Goal: Transaction & Acquisition: Purchase product/service

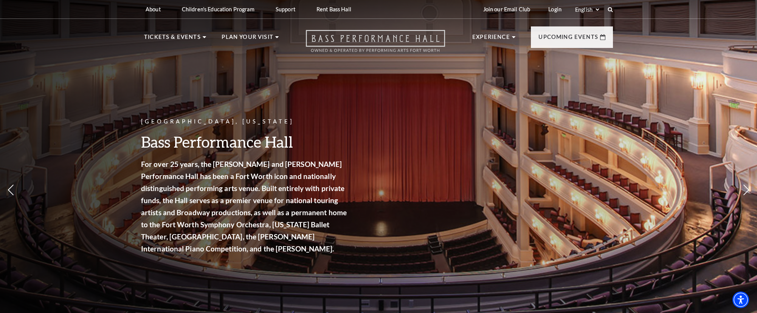
click at [364, 35] on icon "Open this option" at bounding box center [375, 41] width 139 height 22
click at [330, 40] on icon "Open this option" at bounding box center [375, 41] width 139 height 22
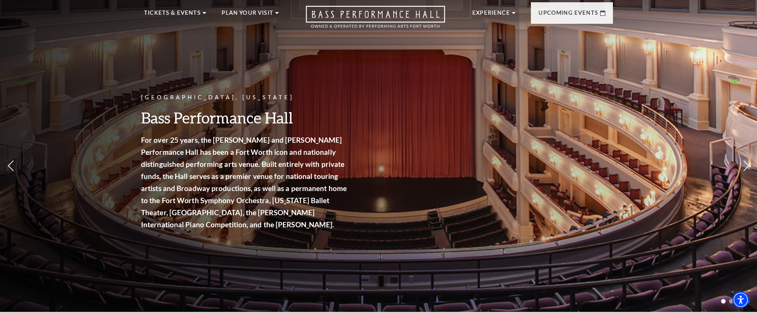
scroll to position [84, 0]
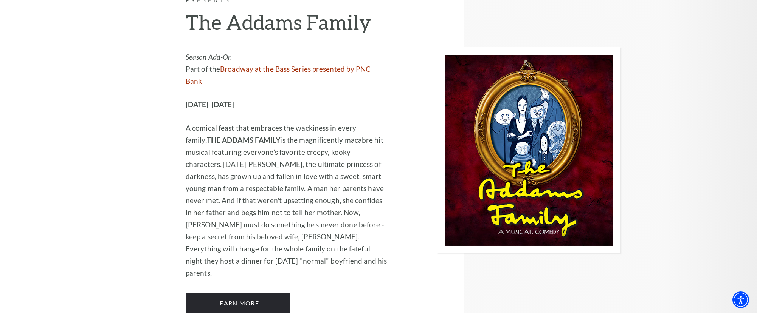
scroll to position [807, 0]
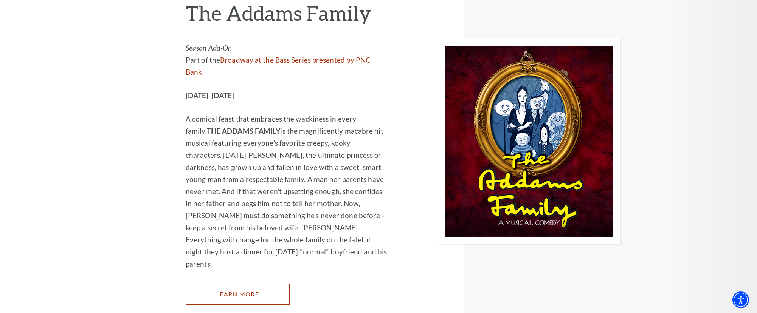
click at [208, 284] on link "Learn More" at bounding box center [238, 294] width 104 height 21
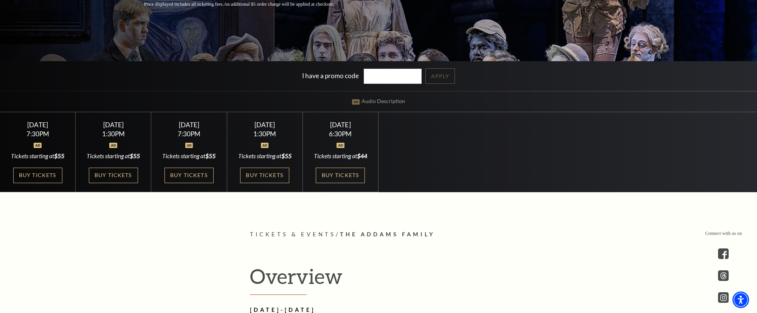
scroll to position [204, 0]
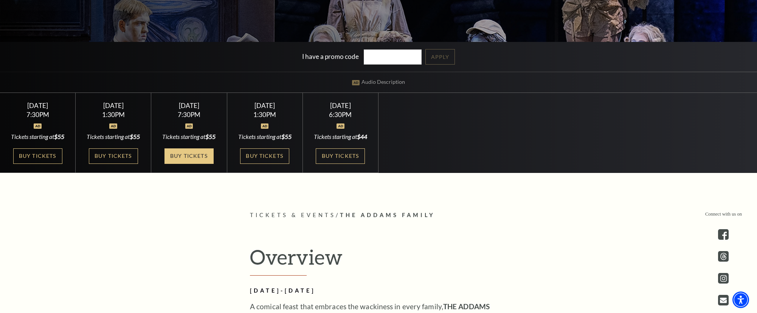
click at [169, 164] on link "Buy Tickets" at bounding box center [188, 156] width 49 height 15
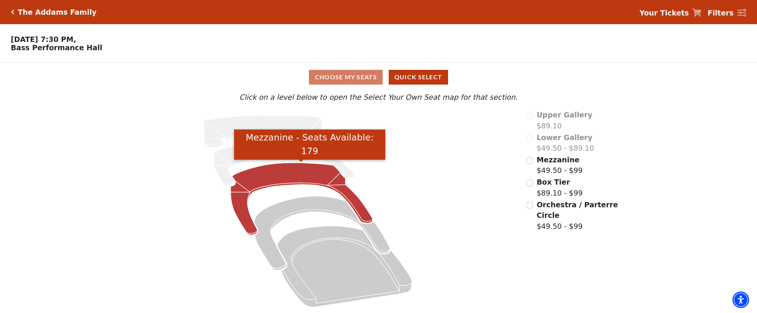
click at [260, 184] on icon "Mezzanine - Seats Available: 179" at bounding box center [301, 199] width 142 height 72
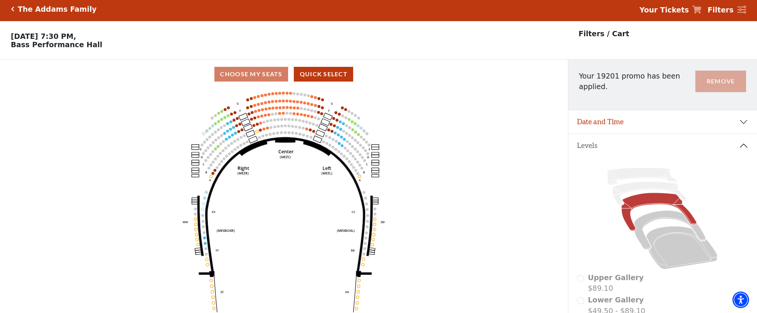
scroll to position [1, 0]
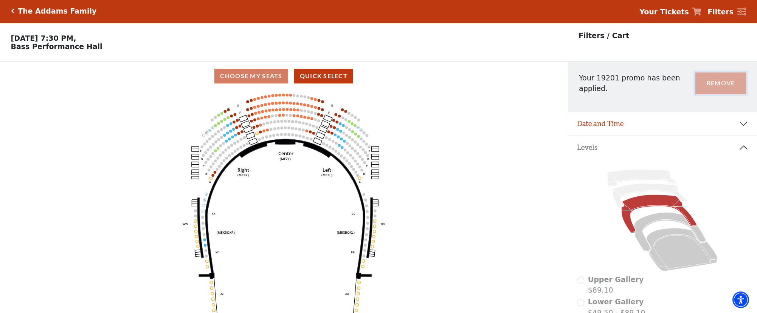
click at [718, 79] on button "Remove" at bounding box center [720, 84] width 51 height 22
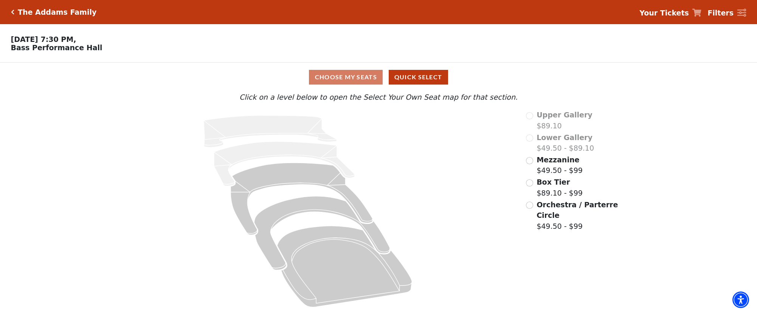
click at [14, 13] on div "The Addams Family" at bounding box center [55, 12] width 82 height 9
click at [12, 9] on icon "Click here to go back to filters" at bounding box center [12, 11] width 3 height 5
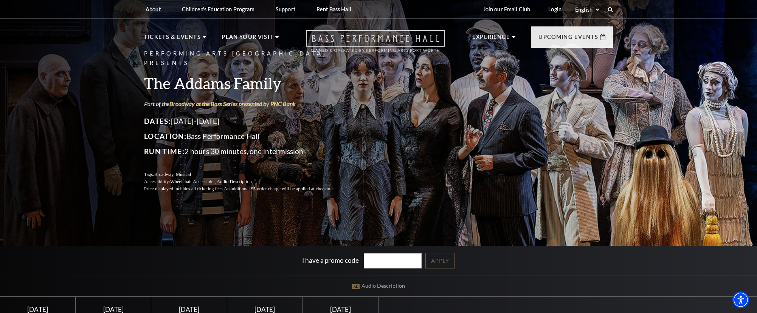
click at [399, 43] on icon at bounding box center [375, 41] width 139 height 22
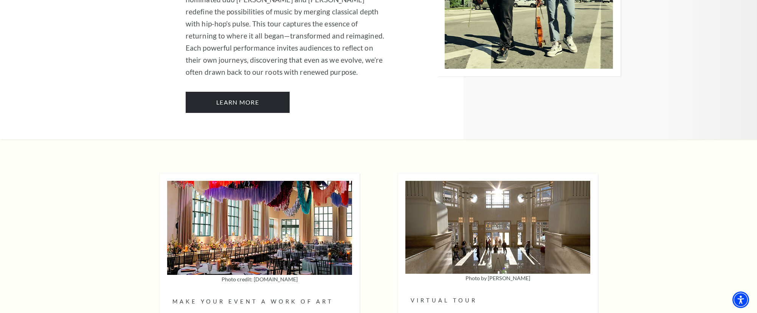
scroll to position [1750, 0]
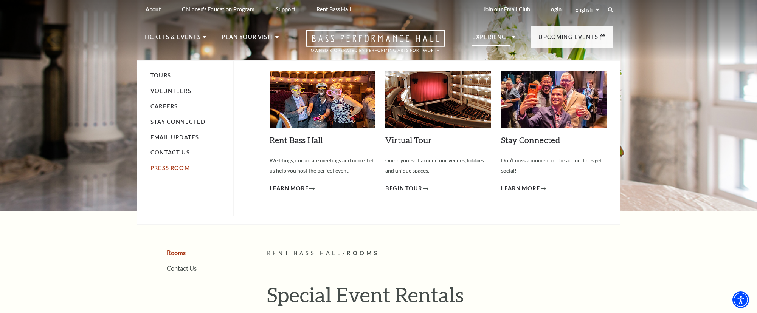
click at [176, 165] on link "Press Room" at bounding box center [169, 168] width 39 height 6
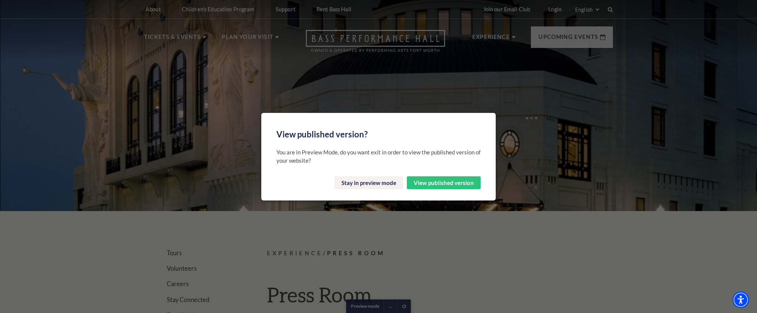
scroll to position [0, 0]
click at [435, 182] on button "View published version" at bounding box center [444, 183] width 74 height 13
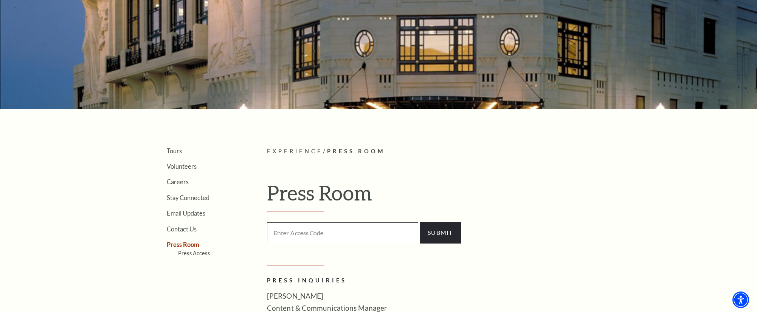
click at [346, 230] on input "Enter Access Code" at bounding box center [342, 233] width 151 height 21
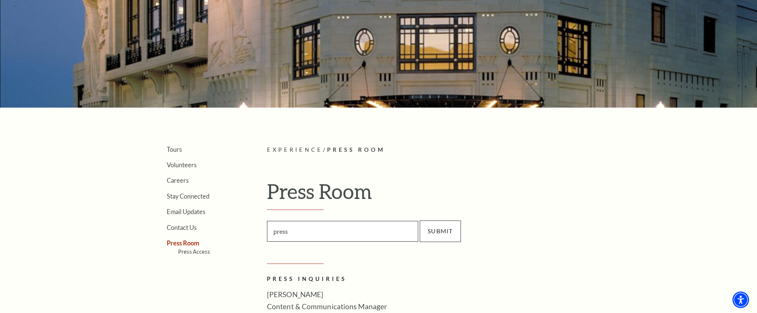
type input "press"
click at [439, 222] on input "SUBMIT" at bounding box center [440, 231] width 41 height 21
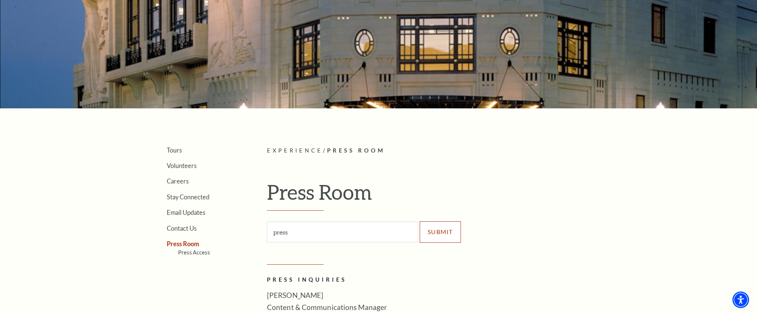
scroll to position [102, 0]
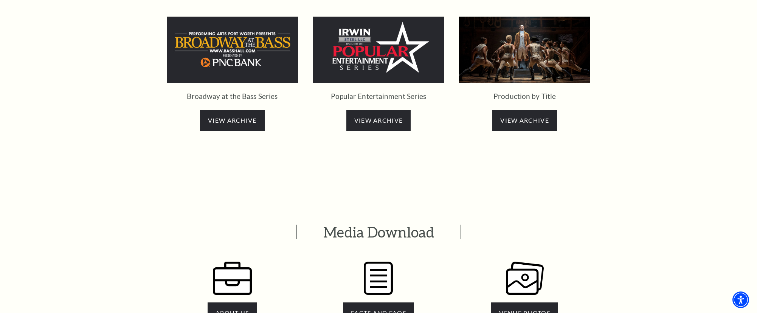
scroll to position [1442, 0]
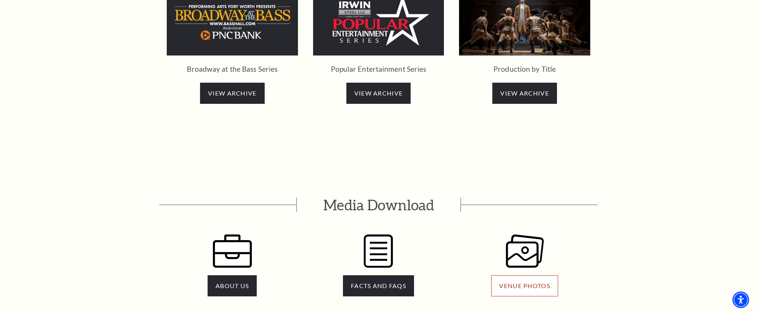
click at [517, 282] on span "VENUE PHOTOS" at bounding box center [524, 285] width 51 height 7
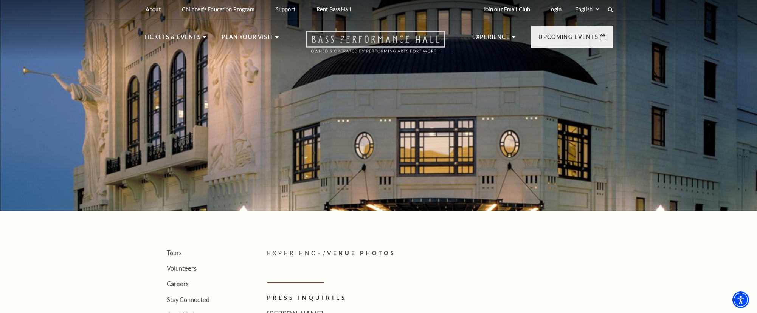
click at [372, 38] on icon "Open this option" at bounding box center [375, 42] width 139 height 22
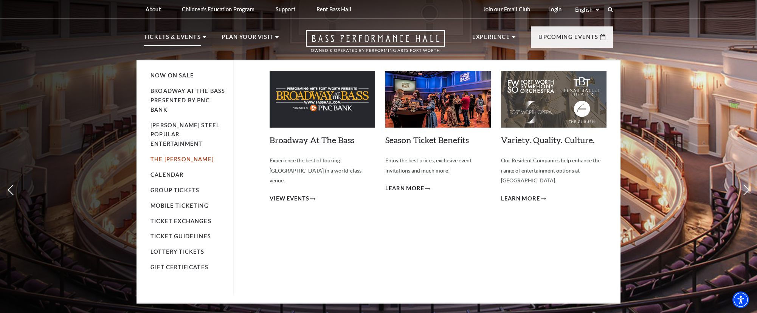
click at [169, 156] on link "The [PERSON_NAME]" at bounding box center [181, 159] width 63 height 6
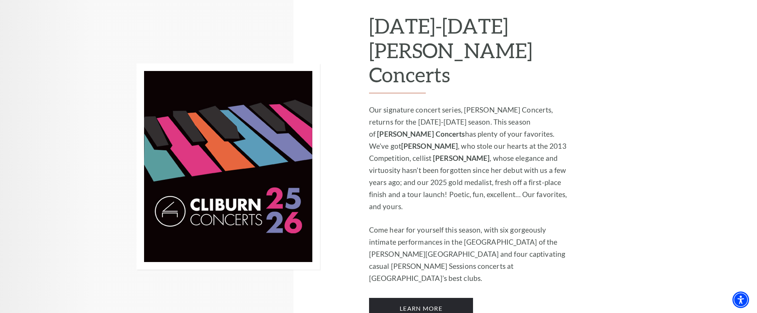
scroll to position [501, 0]
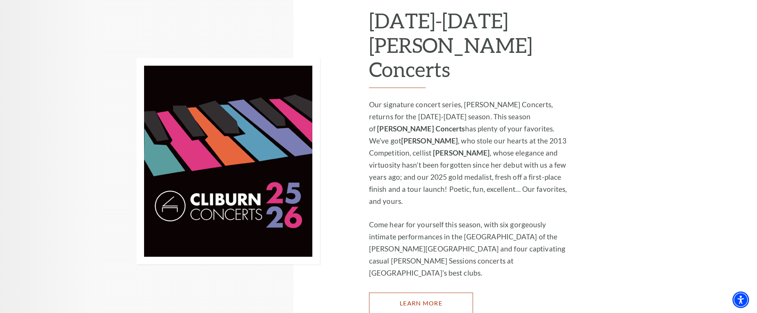
click at [442, 293] on link "Learn More" at bounding box center [421, 303] width 104 height 21
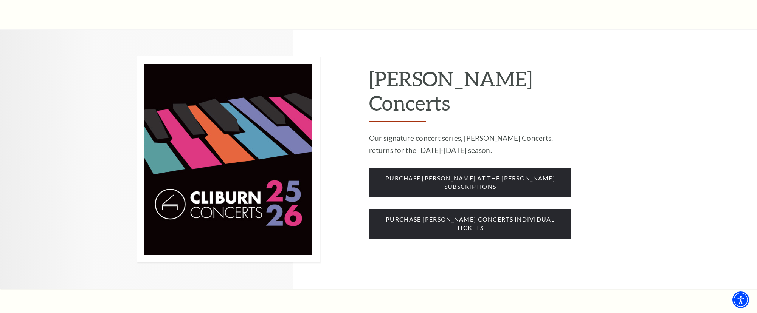
scroll to position [620, 0]
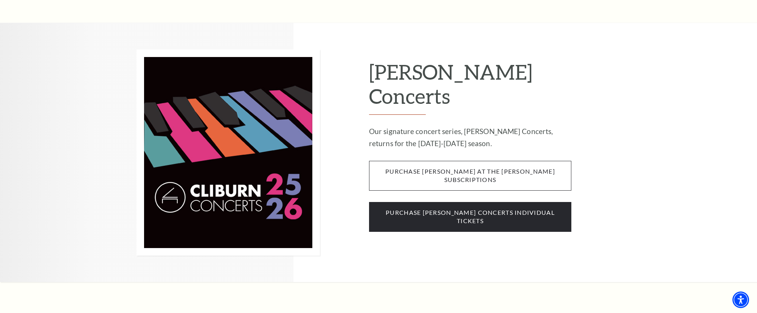
click at [466, 161] on span "purchase [PERSON_NAME] at the [PERSON_NAME] subscriptions" at bounding box center [470, 176] width 202 height 30
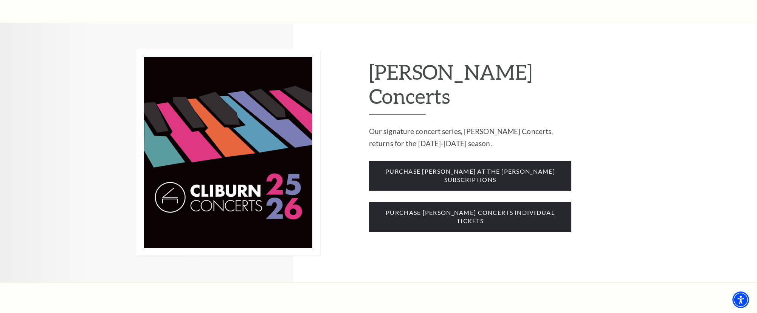
scroll to position [617, 0]
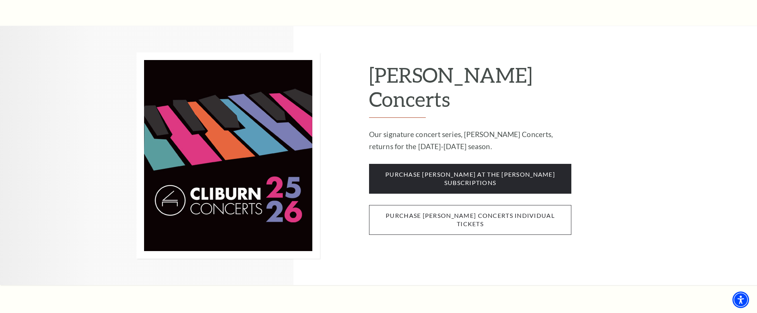
click at [475, 205] on span "purchase [PERSON_NAME] concerts individual tickets" at bounding box center [470, 220] width 202 height 30
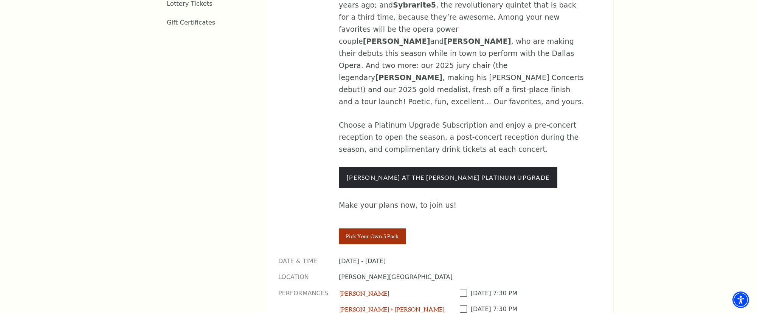
scroll to position [610, 0]
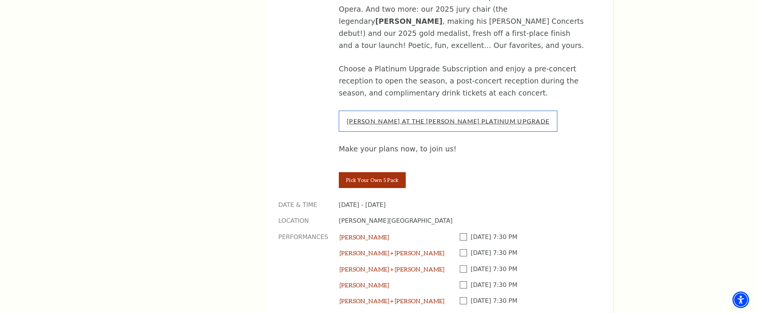
click at [444, 118] on link "Cliburn At The Kimbell Platinum Upgrade" at bounding box center [448, 121] width 203 height 7
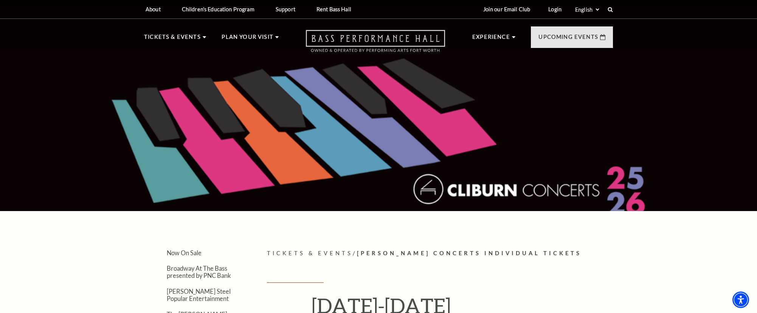
drag, startPoint x: 396, startPoint y: 43, endPoint x: 390, endPoint y: 41, distance: 6.3
click at [396, 43] on icon "Open this option" at bounding box center [375, 41] width 139 height 22
